Goal: Task Accomplishment & Management: Use online tool/utility

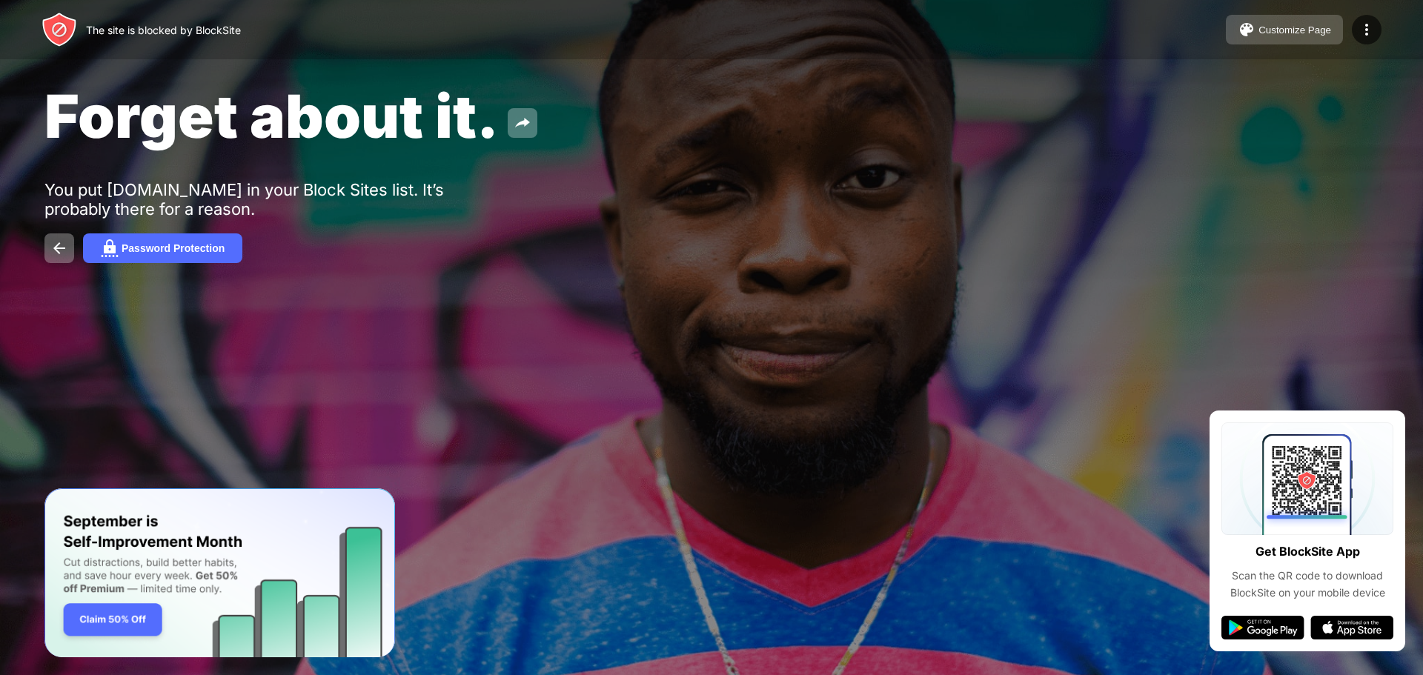
click at [1300, 21] on button "Customize Page" at bounding box center [1284, 30] width 117 height 30
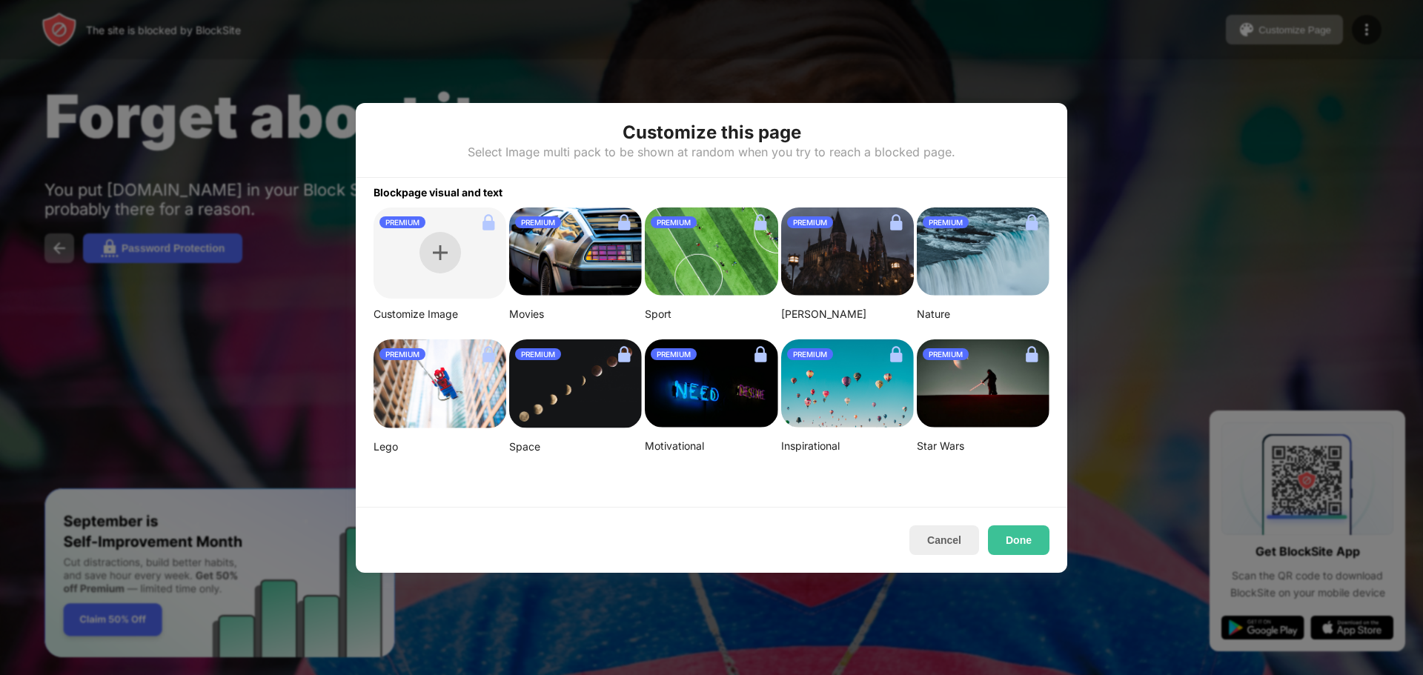
click at [428, 251] on div at bounding box center [441, 253] width 42 height 42
